Goal: Task Accomplishment & Management: Complete application form

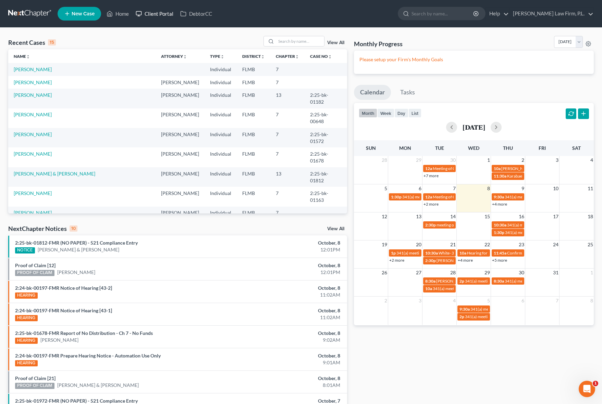
click at [140, 18] on link "Client Portal" at bounding box center [154, 14] width 45 height 12
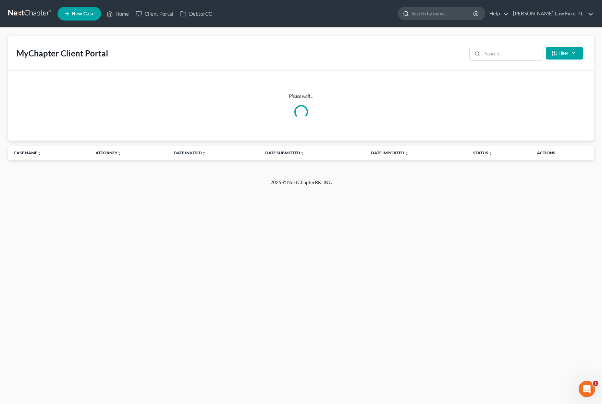
click at [470, 20] on div at bounding box center [441, 13] width 88 height 13
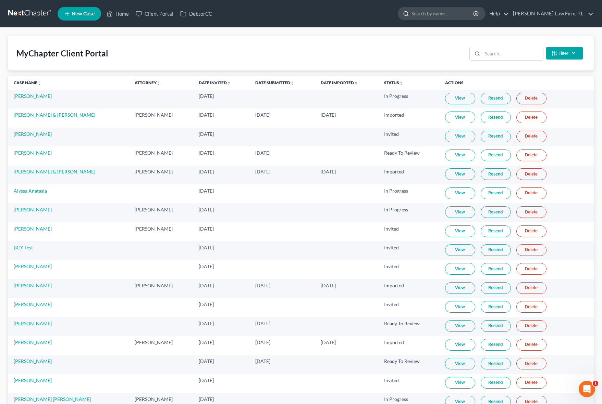
click at [468, 17] on input "search" at bounding box center [442, 13] width 63 height 13
type input "coachman"
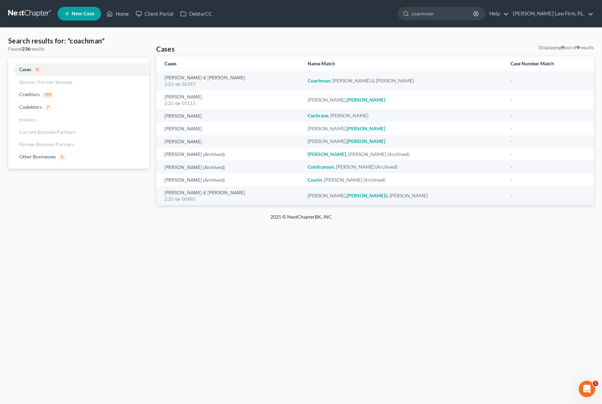
click at [151, 231] on div "Home New Case Client Portal DebtorCC [PERSON_NAME] Law Firm, P.L. [PERSON_NAME]…" at bounding box center [301, 202] width 602 height 404
click at [60, 92] on link "Creditors 215" at bounding box center [78, 94] width 141 height 13
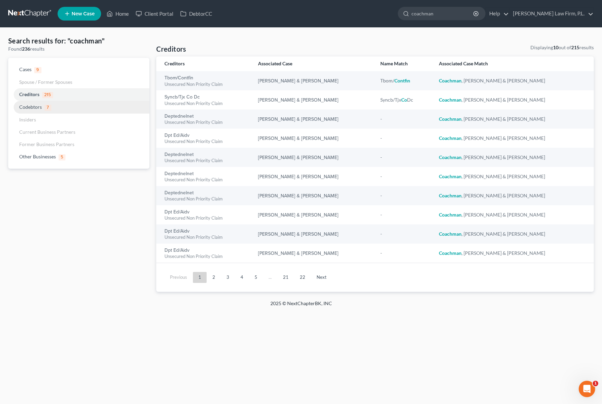
click at [59, 106] on link "Codebtors 7" at bounding box center [78, 107] width 141 height 13
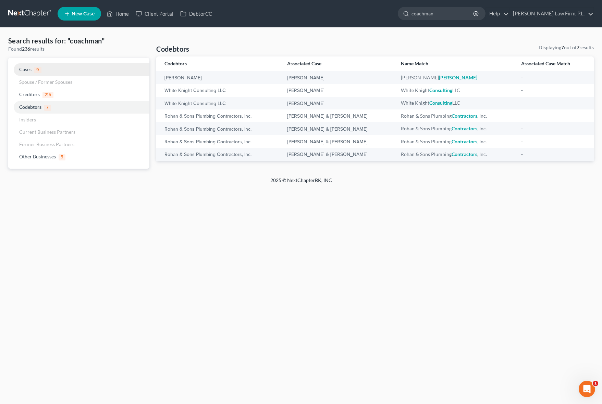
click at [52, 65] on link "Cases 9" at bounding box center [78, 69] width 141 height 13
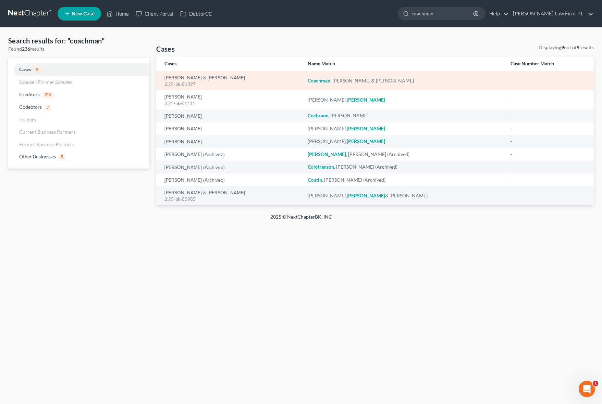
click at [197, 83] on div "2:25-bk-01397" at bounding box center [230, 84] width 132 height 7
click at [195, 77] on link "[PERSON_NAME] & [PERSON_NAME]" at bounding box center [204, 78] width 80 height 5
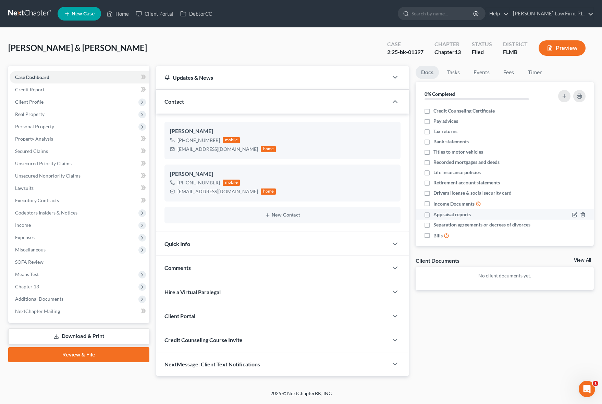
scroll to position [6, 0]
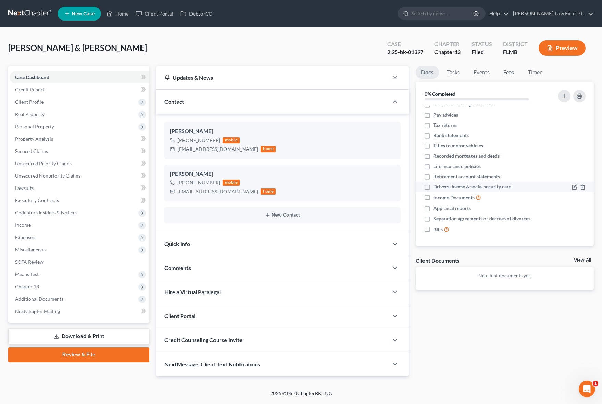
click at [415, 189] on li "Drivers license & social security card" at bounding box center [504, 187] width 178 height 10
click at [117, 15] on link "Home" at bounding box center [117, 14] width 29 height 12
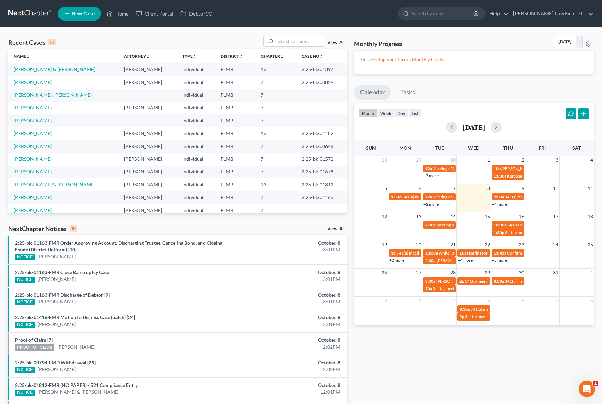
click at [346, 211] on div "Recent Cases 15 View All Name unfold_more expand_more expand_less Attorney unfo…" at bounding box center [177, 257] width 345 height 443
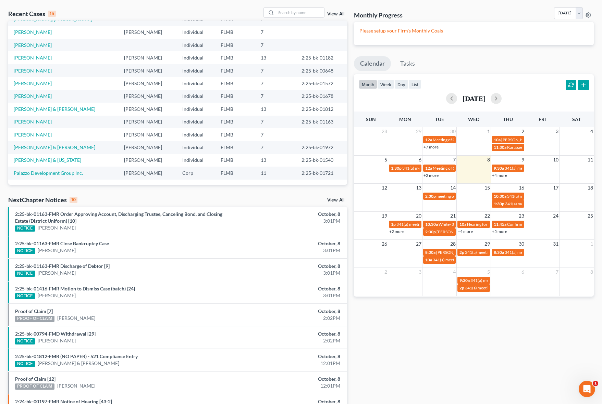
scroll to position [31, 0]
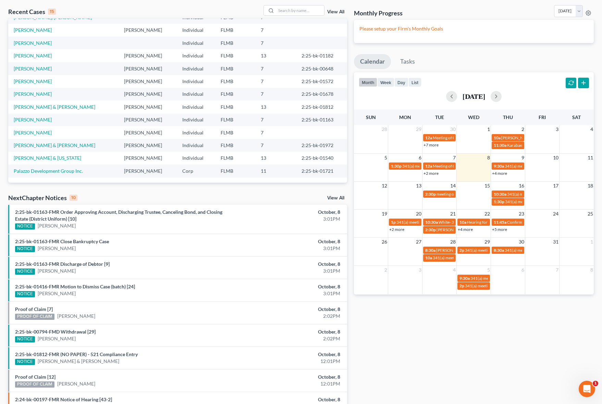
click at [413, 355] on div "Monthly Progress Bankruptcy Bankruptcy [DATE] [DATE] [DATE] [DATE] [DATE] [DATE…" at bounding box center [473, 226] width 246 height 443
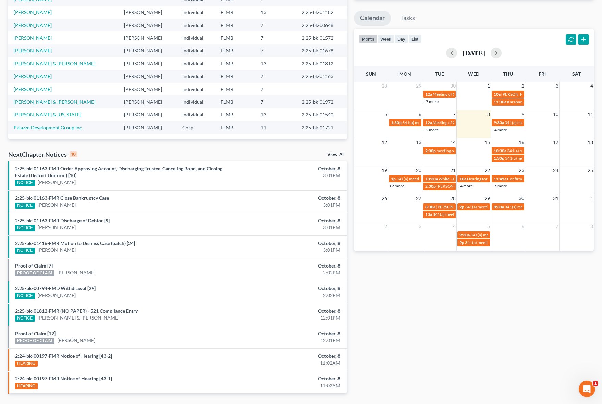
scroll to position [75, 0]
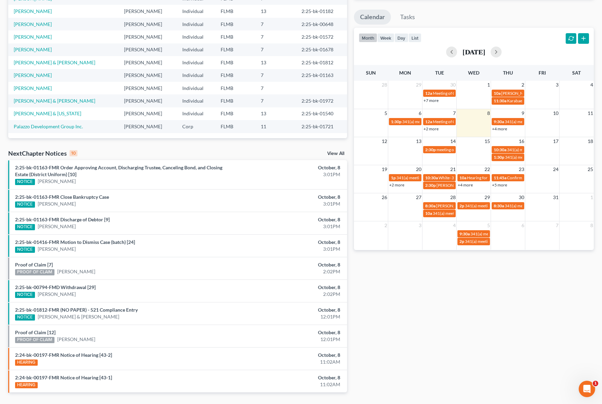
click at [351, 335] on div "Monthly Progress Bankruptcy Bankruptcy [DATE] [DATE] [DATE] [DATE] [DATE] [DATE…" at bounding box center [473, 182] width 246 height 443
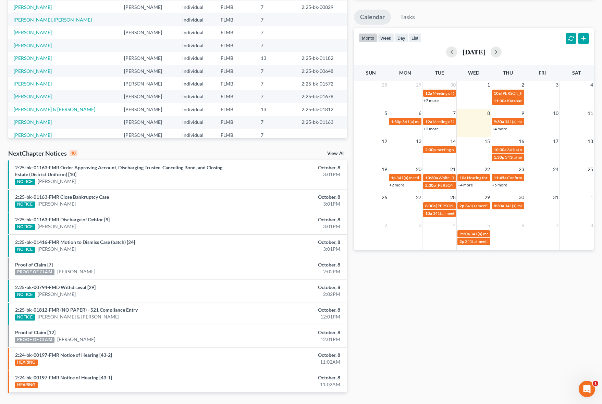
scroll to position [0, 0]
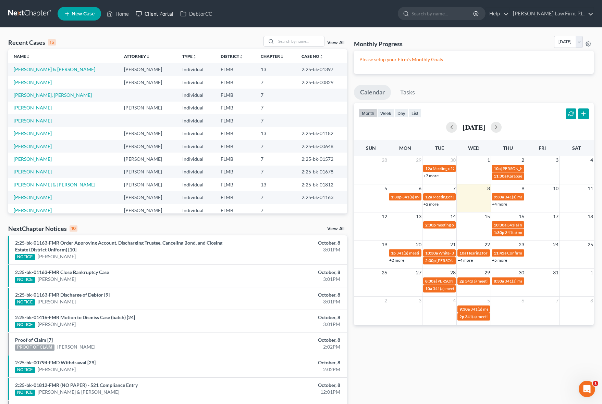
click at [163, 16] on link "Client Portal" at bounding box center [154, 14] width 45 height 12
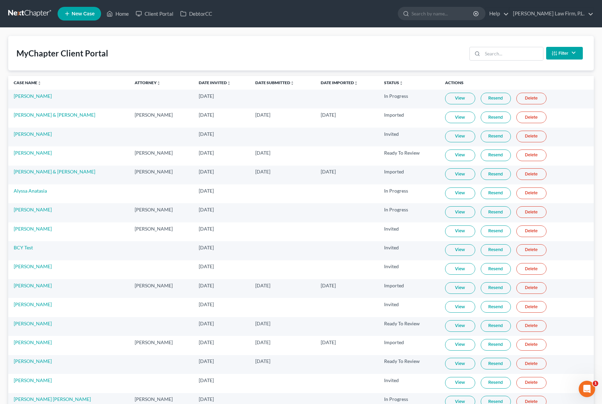
click at [88, 12] on span "New Case" at bounding box center [83, 13] width 23 height 5
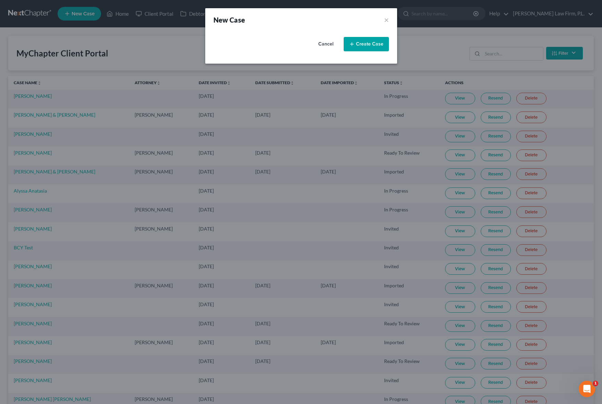
select select "15"
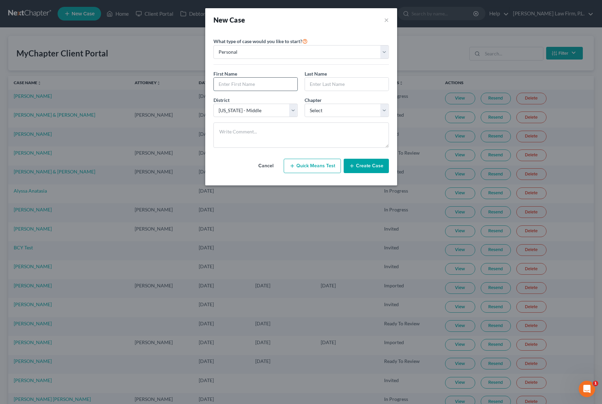
click at [244, 80] on input "text" at bounding box center [256, 84] width 84 height 13
type input "[PERSON_NAME]"
type input "Drangula"
click at [258, 113] on select "Select [US_STATE] - [GEOGRAPHIC_DATA] [US_STATE] - [GEOGRAPHIC_DATA][US_STATE] …" at bounding box center [255, 111] width 84 height 14
click at [327, 110] on select "Select 7 11 12 13" at bounding box center [346, 111] width 84 height 14
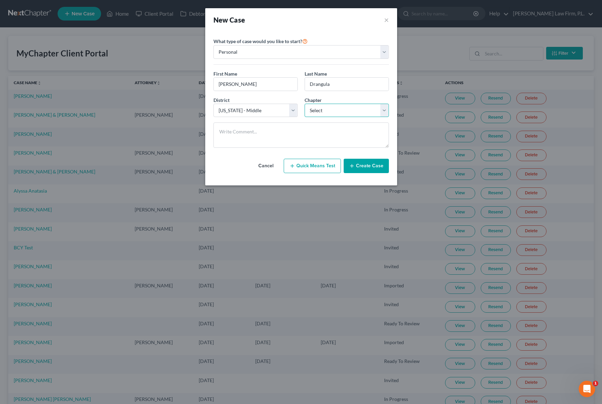
select select "0"
click at [304, 104] on select "Select 7 11 12 13" at bounding box center [346, 111] width 84 height 14
click at [371, 165] on button "Create Case" at bounding box center [365, 166] width 45 height 14
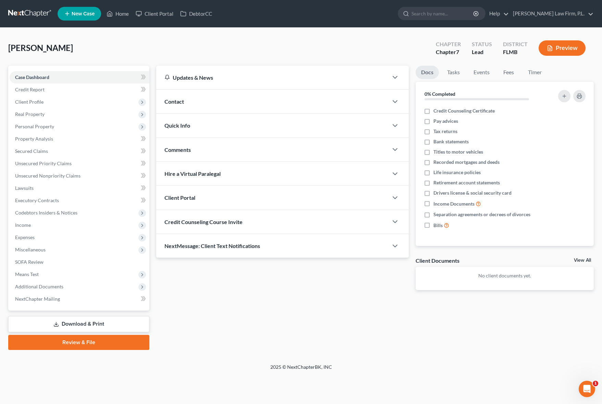
click at [367, 96] on div "Contact" at bounding box center [271, 102] width 231 height 24
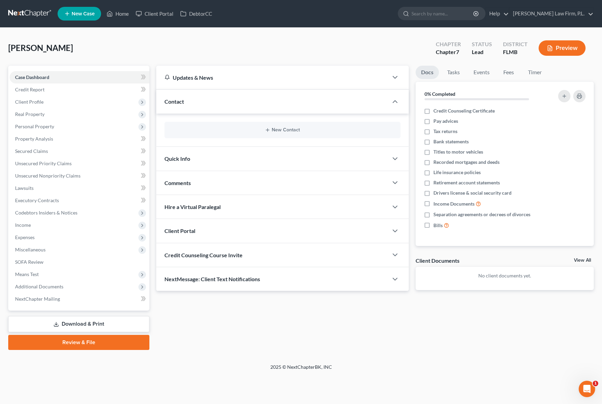
click at [225, 135] on div "New Contact" at bounding box center [282, 130] width 236 height 16
click at [260, 134] on div "New Contact" at bounding box center [282, 130] width 236 height 16
click at [270, 131] on button "New Contact" at bounding box center [282, 129] width 225 height 5
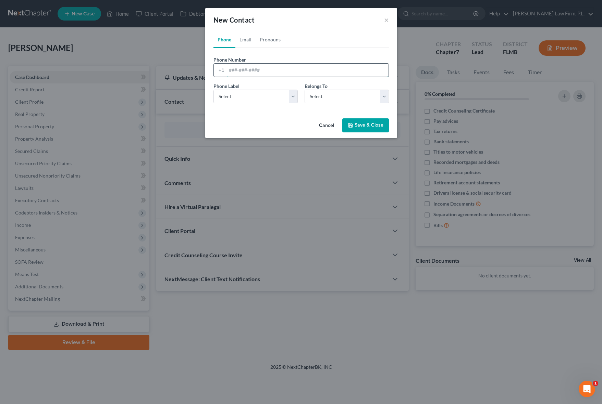
click at [267, 68] on input "tel" at bounding box center [307, 70] width 162 height 13
click at [232, 74] on input "tel" at bounding box center [307, 70] width 162 height 13
click at [278, 74] on input "609-6" at bounding box center [307, 70] width 162 height 13
type input "[PHONE_NUMBER]"
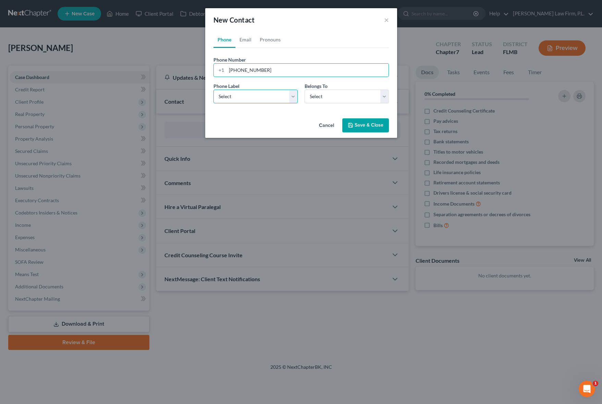
click at [294, 95] on select "Select Mobile Home Work Other" at bounding box center [255, 97] width 84 height 14
select select "0"
click at [213, 90] on select "Select Mobile Home Work Other" at bounding box center [255, 97] width 84 height 14
click at [309, 104] on div "Phone Label * Select Mobile Home Work Other Belongs To * Select Client Other" at bounding box center [301, 96] width 182 height 26
click at [317, 98] on select "Select Client Other" at bounding box center [346, 97] width 84 height 14
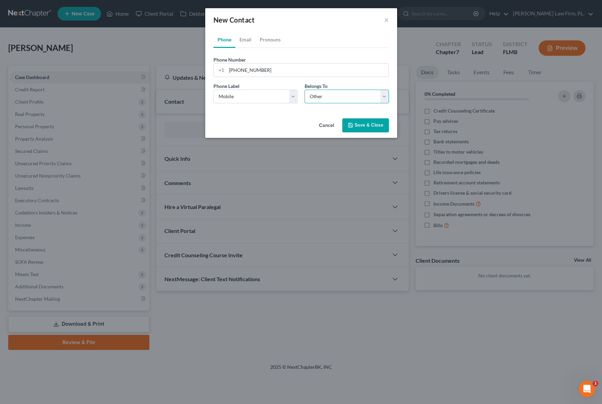
click at [304, 90] on select "Select Client Other" at bounding box center [346, 97] width 84 height 14
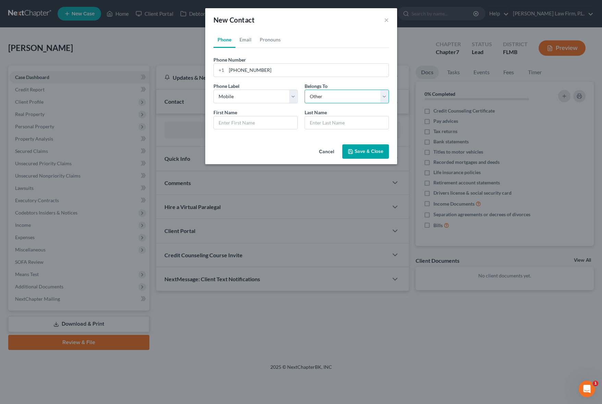
click at [319, 101] on select "Select Client Other" at bounding box center [346, 97] width 84 height 14
select select "0"
click at [304, 90] on select "Select Client Other" at bounding box center [346, 97] width 84 height 14
select select "0"
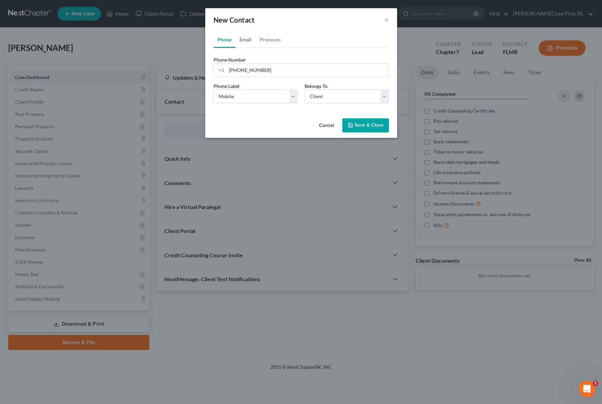
click at [245, 42] on link "Email" at bounding box center [245, 39] width 20 height 16
click at [242, 75] on input "email" at bounding box center [307, 70] width 162 height 13
type input "[EMAIL_ADDRESS][DOMAIN_NAME]"
click at [264, 93] on select "Select Home Work Other" at bounding box center [255, 97] width 84 height 14
select select "0"
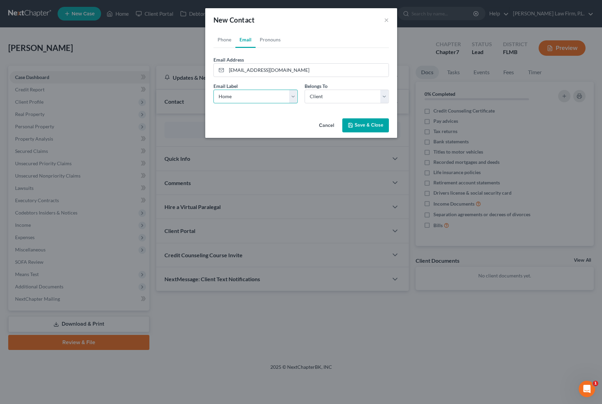
click at [213, 90] on select "Select Home Work Other" at bounding box center [255, 97] width 84 height 14
click at [357, 102] on select "Select Client Other" at bounding box center [346, 97] width 84 height 14
click at [304, 90] on select "Select Client Other" at bounding box center [346, 97] width 84 height 14
click at [276, 104] on div "Email Label Select Home Work Other Belongs To * Select Client Other" at bounding box center [301, 96] width 182 height 26
click at [362, 128] on button "Save & Close" at bounding box center [365, 125] width 47 height 14
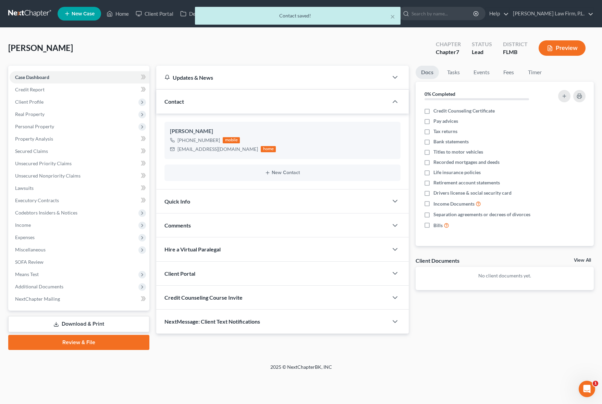
click at [287, 177] on div "New Contact" at bounding box center [282, 173] width 236 height 16
click at [286, 173] on button "New Contact" at bounding box center [282, 172] width 225 height 5
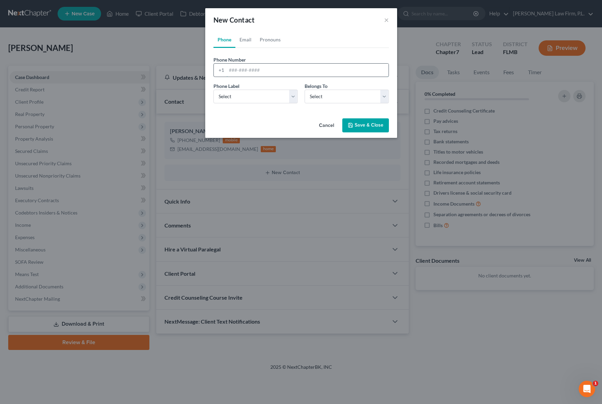
click at [242, 65] on input "tel" at bounding box center [307, 70] width 162 height 13
type input "[PHONE_NUMBER]"
click at [257, 98] on select "Select Mobile Home Work Other" at bounding box center [255, 97] width 84 height 14
select select "0"
click at [213, 90] on select "Select Mobile Home Work Other" at bounding box center [255, 97] width 84 height 14
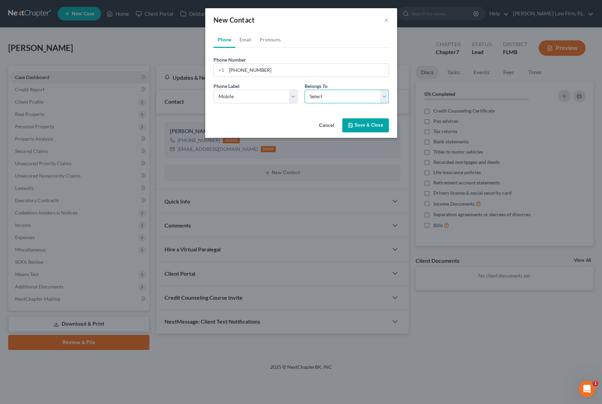
click at [340, 102] on select "Select Client Other" at bounding box center [346, 97] width 84 height 14
click at [304, 90] on select "Select Client Other" at bounding box center [346, 97] width 84 height 14
click at [237, 34] on link "Email" at bounding box center [245, 39] width 20 height 16
click at [244, 71] on input "email" at bounding box center [307, 70] width 162 height 13
click at [222, 41] on link "Phone" at bounding box center [224, 39] width 22 height 16
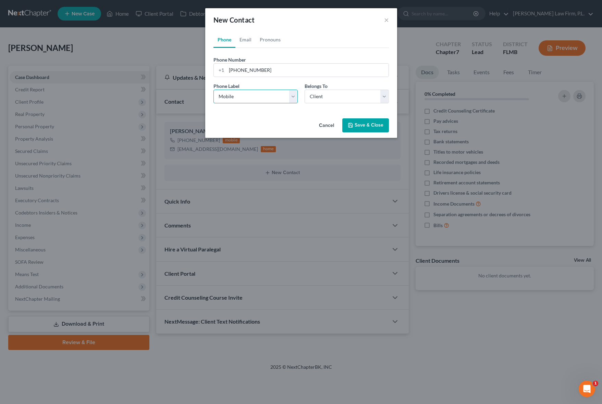
click at [266, 99] on select "Select Mobile Home Work Other" at bounding box center [255, 97] width 84 height 14
click at [334, 94] on select "Select Client Other" at bounding box center [346, 97] width 84 height 14
select select "1"
click at [304, 90] on select "Select Client Other" at bounding box center [346, 97] width 84 height 14
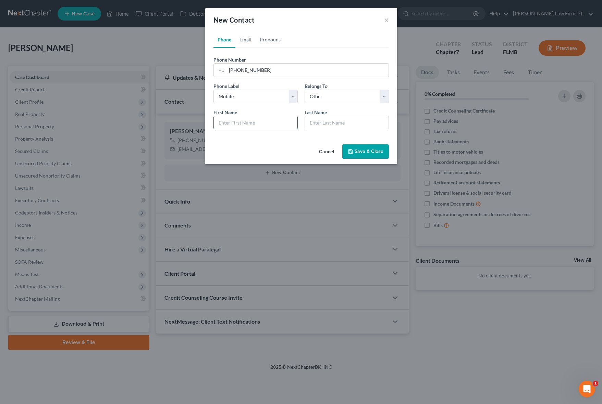
click at [259, 117] on input "text" at bounding box center [256, 122] width 84 height 13
click at [255, 121] on input "text" at bounding box center [256, 122] width 84 height 13
type input "[PERSON_NAME]"
type input "Drangula"
click at [248, 41] on link "Email" at bounding box center [245, 39] width 20 height 16
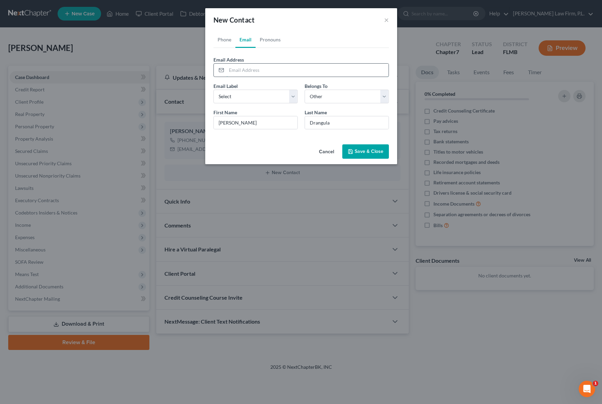
click at [255, 73] on input "email" at bounding box center [307, 70] width 162 height 13
type input "[EMAIL_ADDRESS][DOMAIN_NAME]"
click at [281, 99] on select "Select Home Work Other" at bounding box center [255, 97] width 84 height 14
select select "0"
click at [213, 90] on select "Select Home Work Other" at bounding box center [255, 97] width 84 height 14
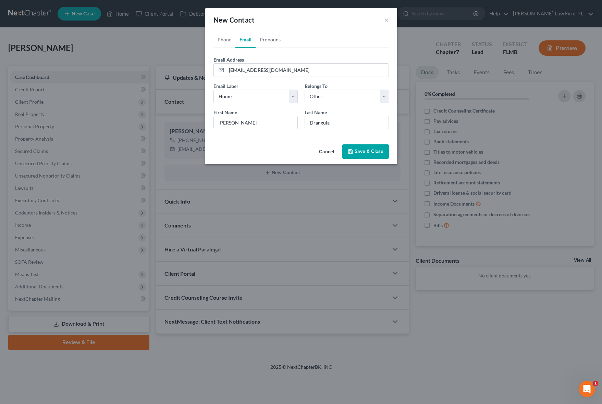
click at [272, 150] on div "Cancel Save & Close" at bounding box center [301, 153] width 192 height 23
click at [267, 95] on select "Select Home Work Other" at bounding box center [255, 97] width 84 height 14
click at [213, 90] on select "Select Home Work Other" at bounding box center [255, 97] width 84 height 14
click at [259, 141] on div "Phone Email Pronouns Phone Number * [PHONE_NUMBER] Ext. Phone Label * Select Mo…" at bounding box center [301, 86] width 192 height 110
click at [368, 150] on button "Save & Close" at bounding box center [365, 151] width 47 height 14
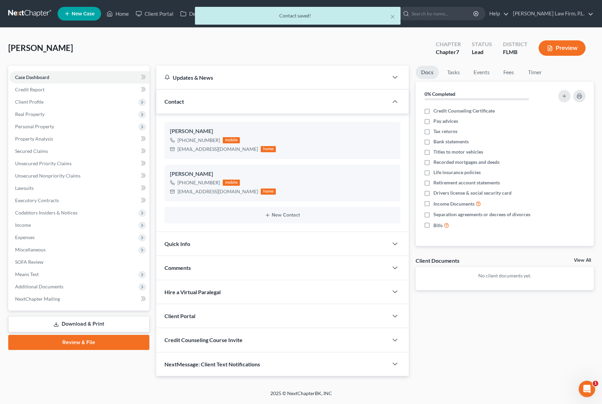
click at [225, 314] on div "Client Portal" at bounding box center [271, 316] width 231 height 24
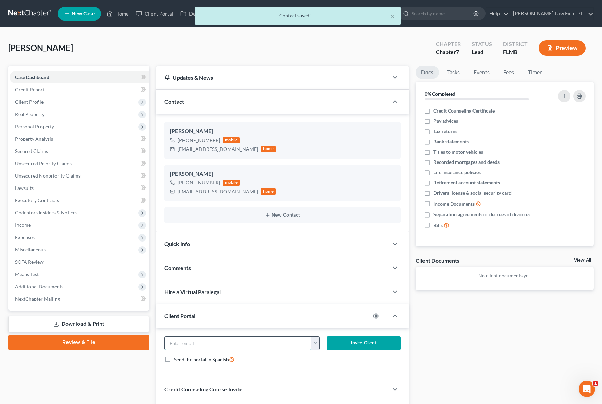
click at [200, 343] on input "email" at bounding box center [238, 343] width 146 height 13
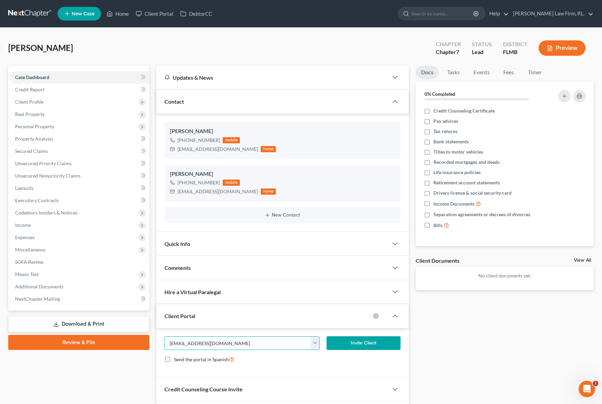
type input "[EMAIL_ADDRESS][DOMAIN_NAME]"
click at [358, 343] on button "Invite Client" at bounding box center [363, 344] width 74 height 14
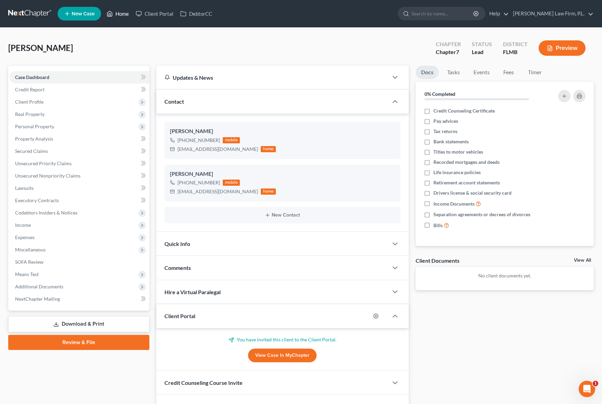
click at [115, 14] on link "Home" at bounding box center [117, 14] width 29 height 12
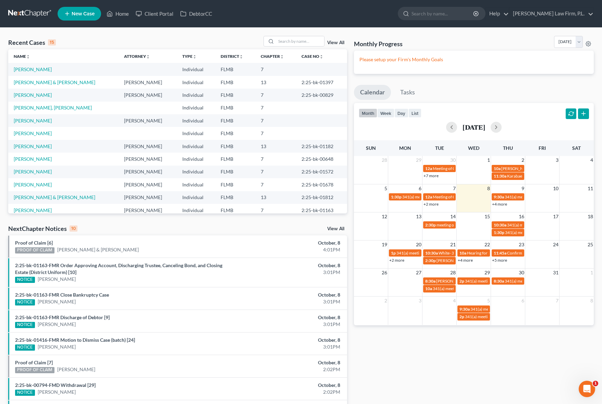
click at [349, 132] on div "Recent Cases 15 View All Name unfold_more expand_more expand_less Attorney unfo…" at bounding box center [177, 257] width 345 height 443
